Goal: Information Seeking & Learning: Learn about a topic

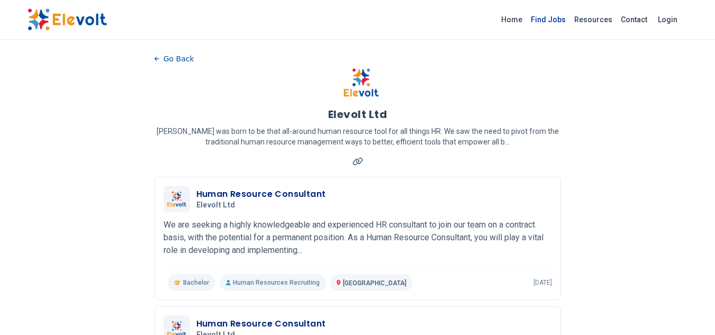
click at [556, 18] on link "Find Jobs" at bounding box center [547, 19] width 43 height 17
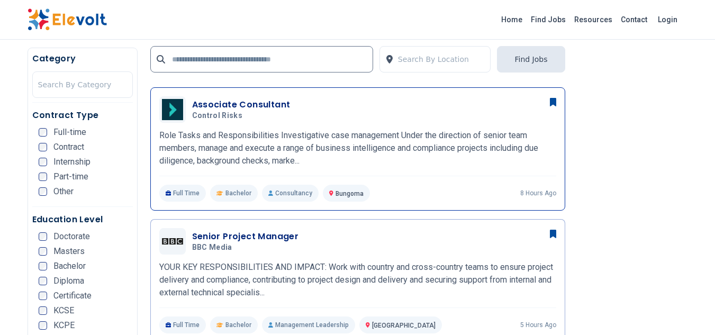
scroll to position [370, 0]
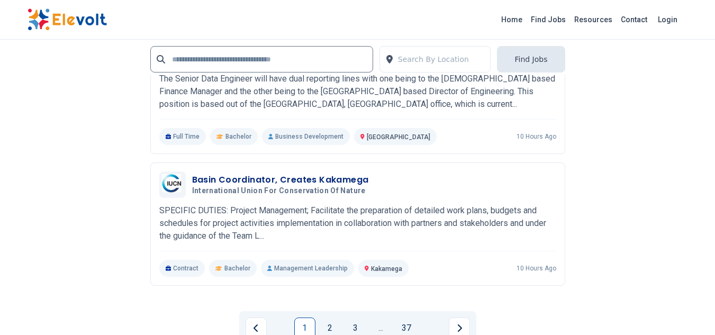
scroll to position [2433, 0]
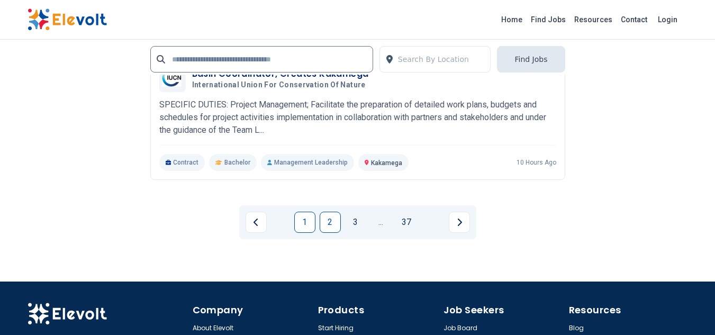
click at [327, 221] on link "2" at bounding box center [329, 222] width 21 height 21
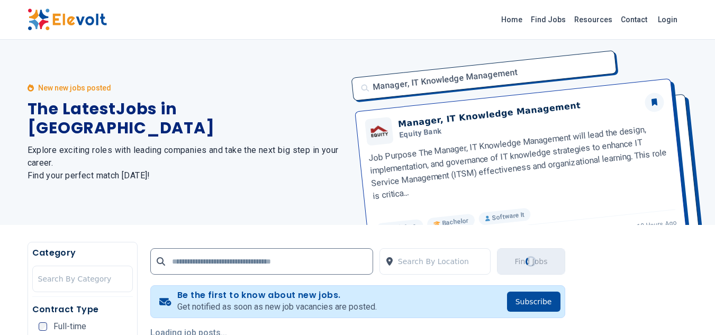
scroll to position [159, 0]
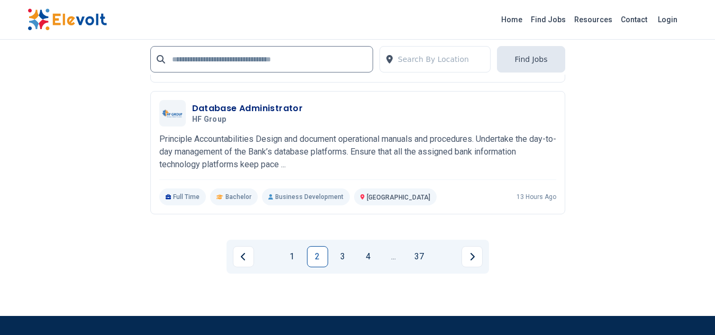
scroll to position [2433, 0]
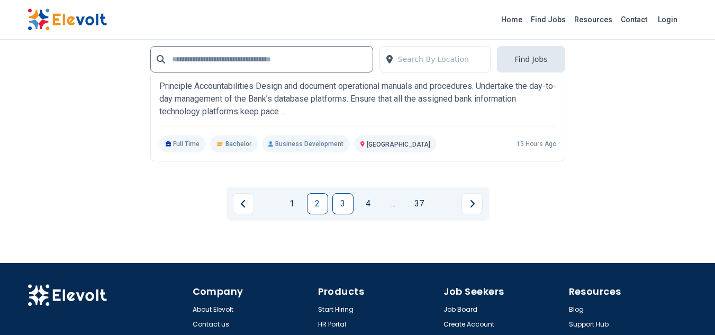
click at [347, 214] on link "3" at bounding box center [342, 203] width 21 height 21
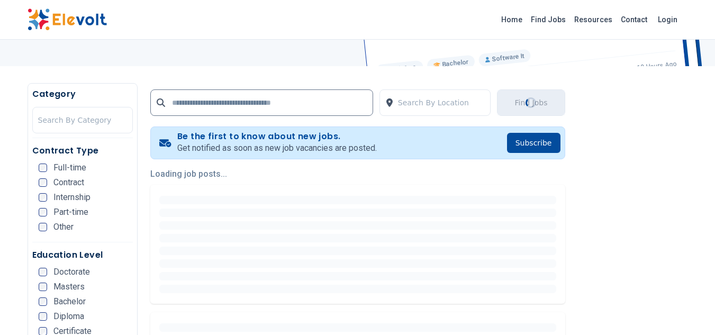
scroll to position [53, 0]
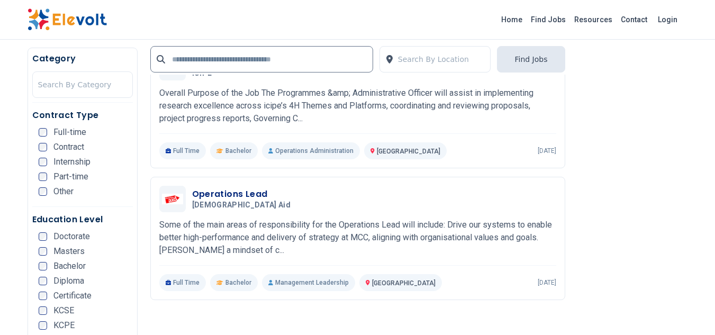
scroll to position [1111, 0]
